Goal: Information Seeking & Learning: Learn about a topic

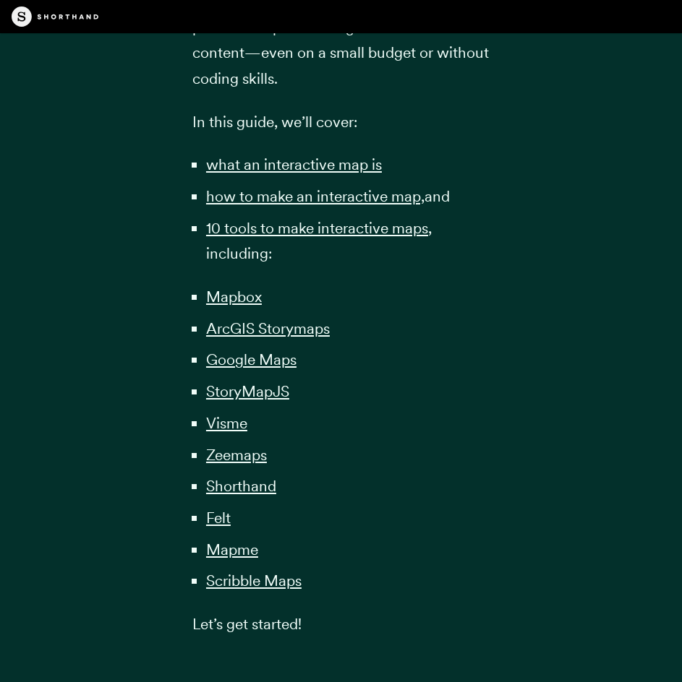
scroll to position [1084, 0]
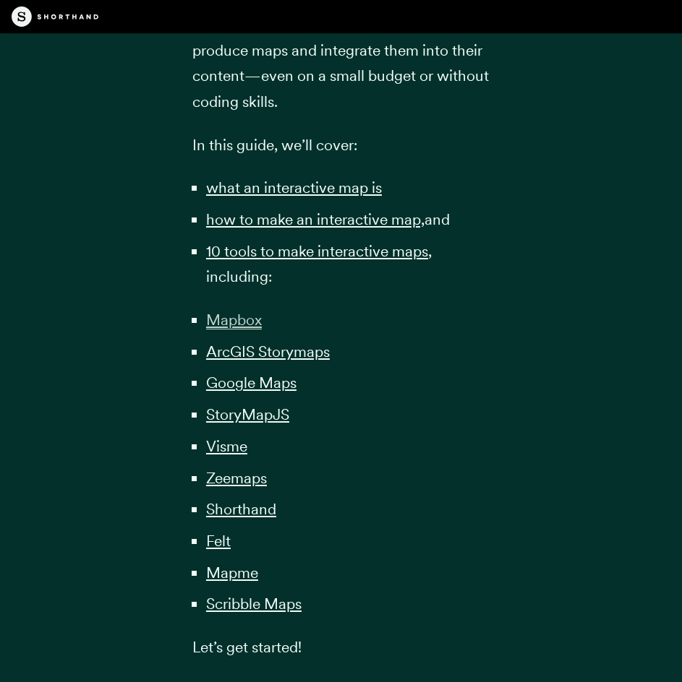
click at [228, 313] on span "Mapbox" at bounding box center [234, 320] width 56 height 19
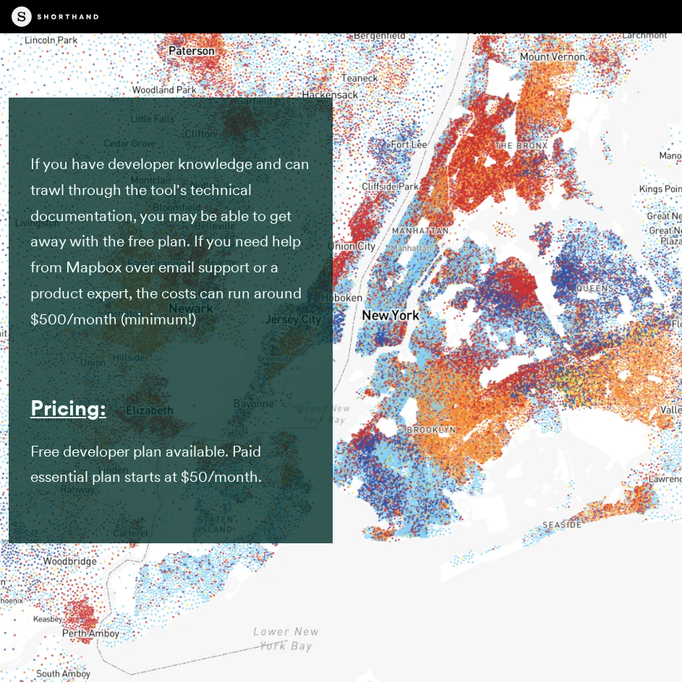
scroll to position [8809, 0]
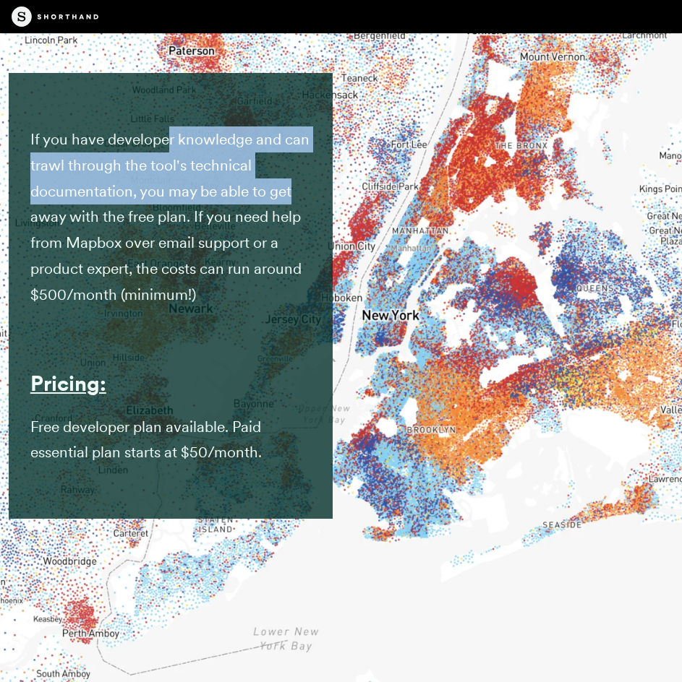
drag, startPoint x: 175, startPoint y: 139, endPoint x: 299, endPoint y: 191, distance: 134.8
click at [299, 191] on p "If you have developer knowledge and can trawl through the tool's technical docu…" at bounding box center [170, 217] width 280 height 181
click at [300, 191] on p "If you have developer knowledge and can trawl through the tool's technical docu…" at bounding box center [170, 217] width 280 height 181
click at [202, 200] on span "If you have developer knowledge and can trawl through the tool's technical docu…" at bounding box center [169, 216] width 279 height 173
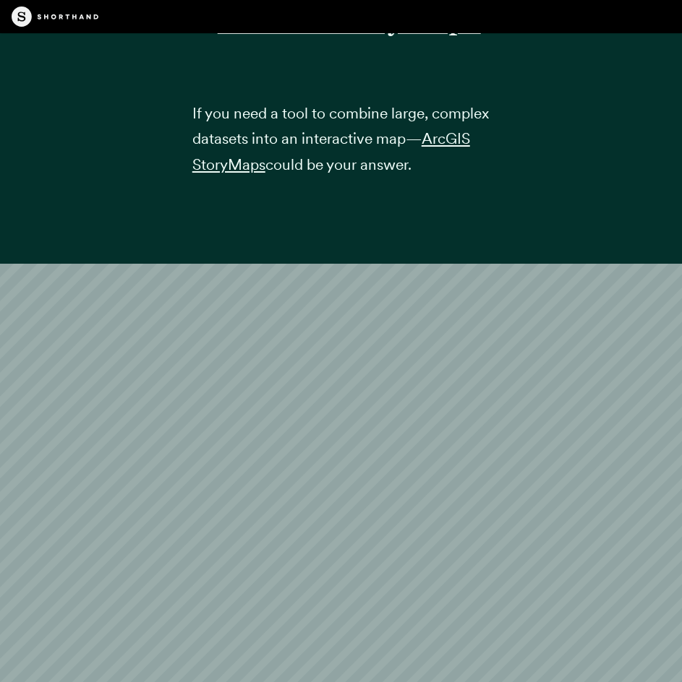
scroll to position [9604, 0]
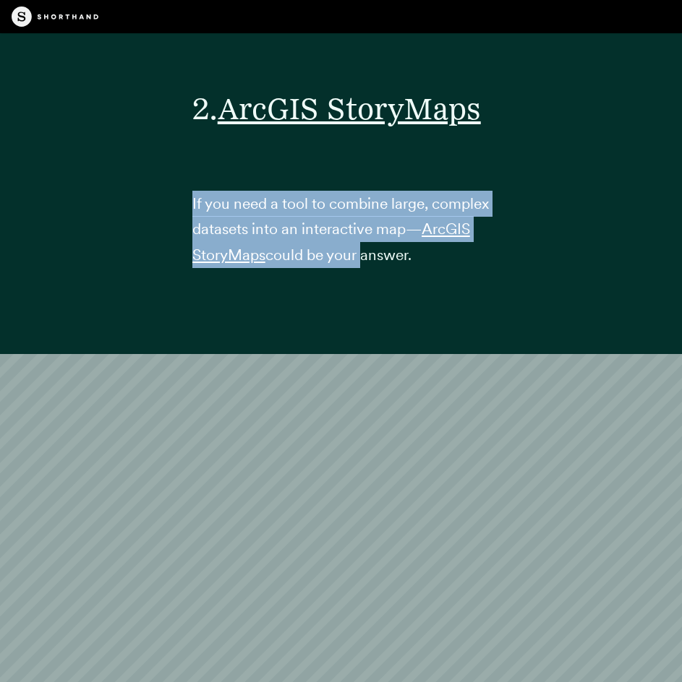
drag, startPoint x: 184, startPoint y: 210, endPoint x: 422, endPoint y: 262, distance: 243.5
click at [421, 262] on div "2. ArcGIS StoryMaps If you need a tool to combine large, complex datasets into …" at bounding box center [341, 175] width 341 height 358
drag, startPoint x: 465, startPoint y: 254, endPoint x: 155, endPoint y: 175, distance: 320.2
click at [155, 175] on div "2. ArcGIS StoryMaps If you need a tool to combine large, complex datasets into …" at bounding box center [341, 175] width 682 height 358
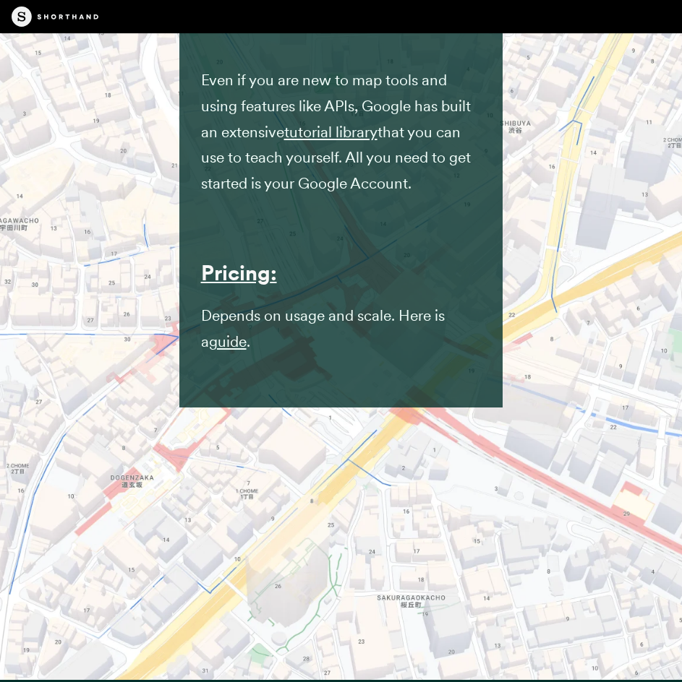
scroll to position [16833, 0]
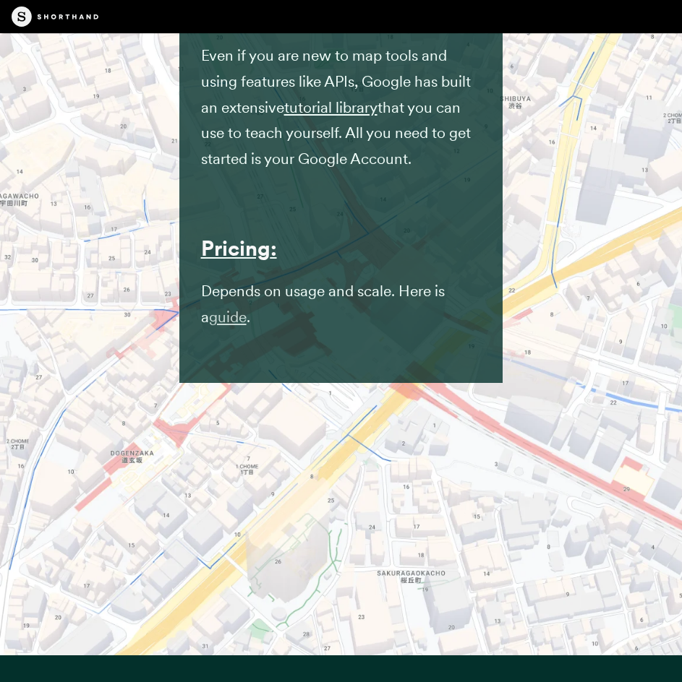
click at [223, 323] on link "guide" at bounding box center [228, 317] width 38 height 18
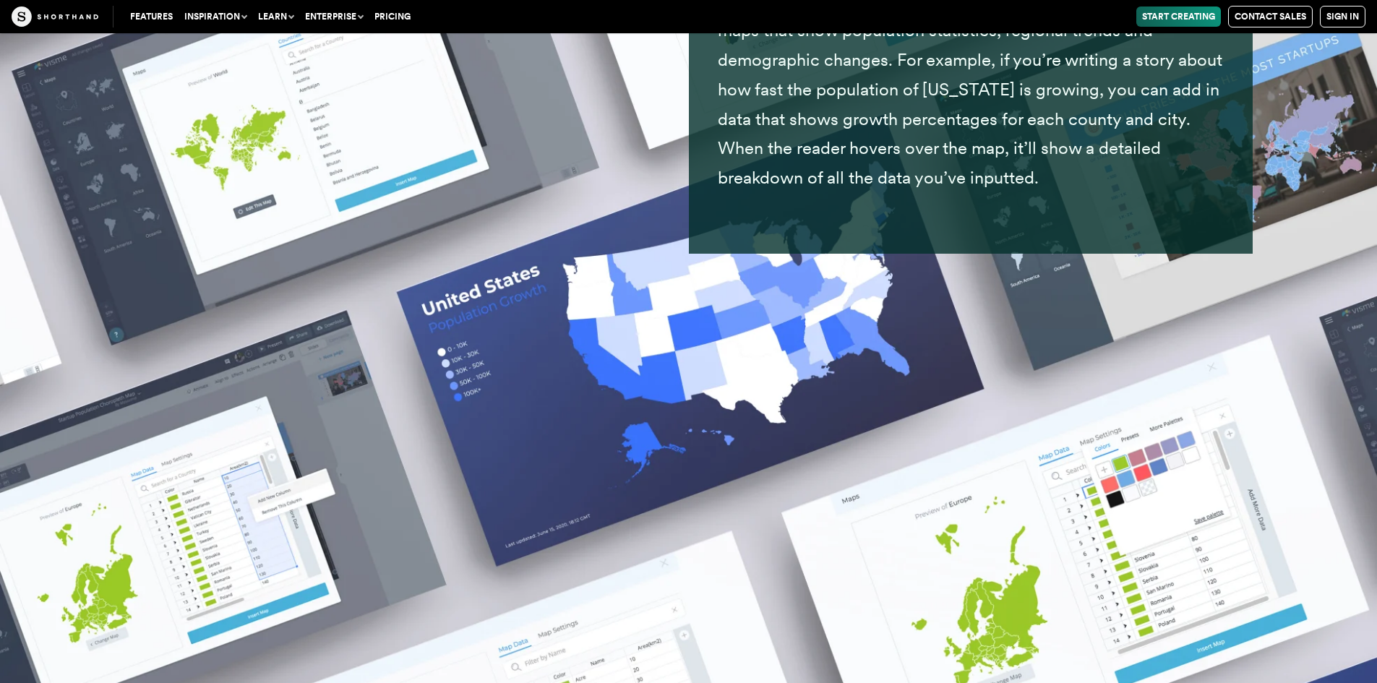
scroll to position [21460, 0]
